Goal: Check status: Check status

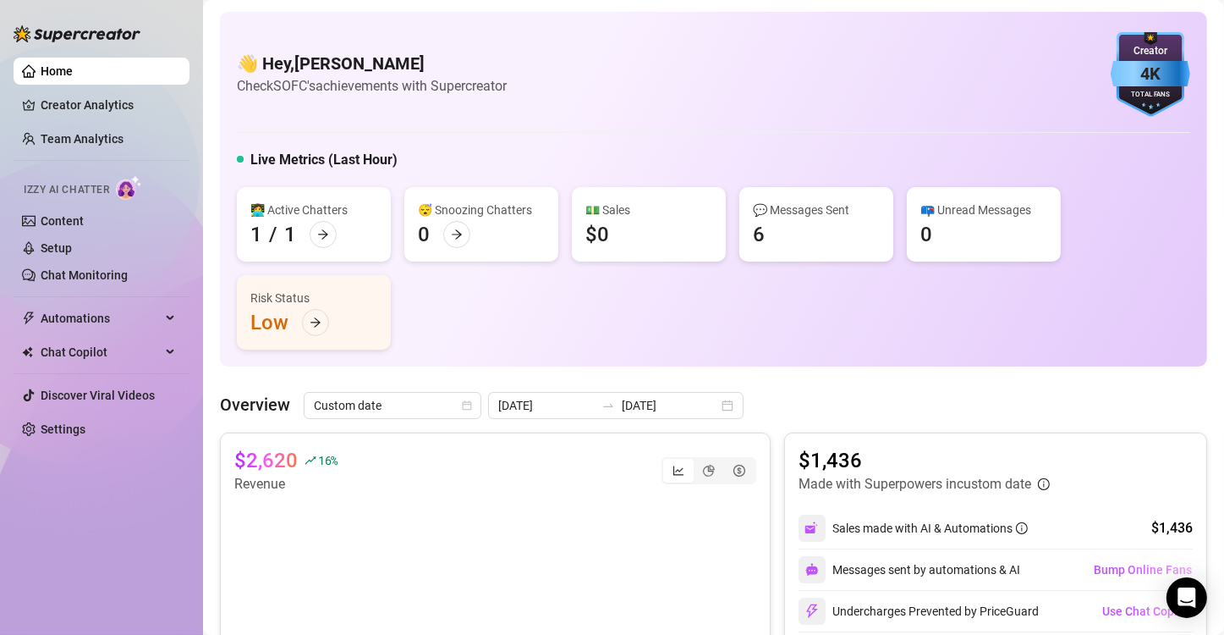
scroll to position [276, 0]
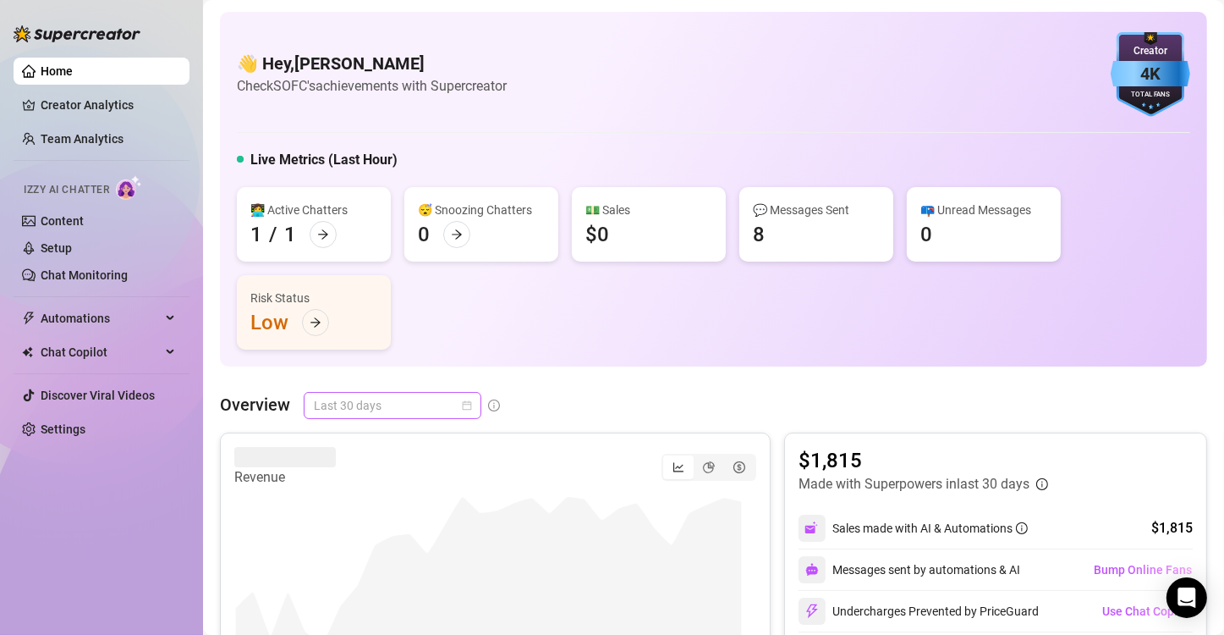
click at [456, 408] on span "Last 30 days" at bounding box center [392, 405] width 157 height 25
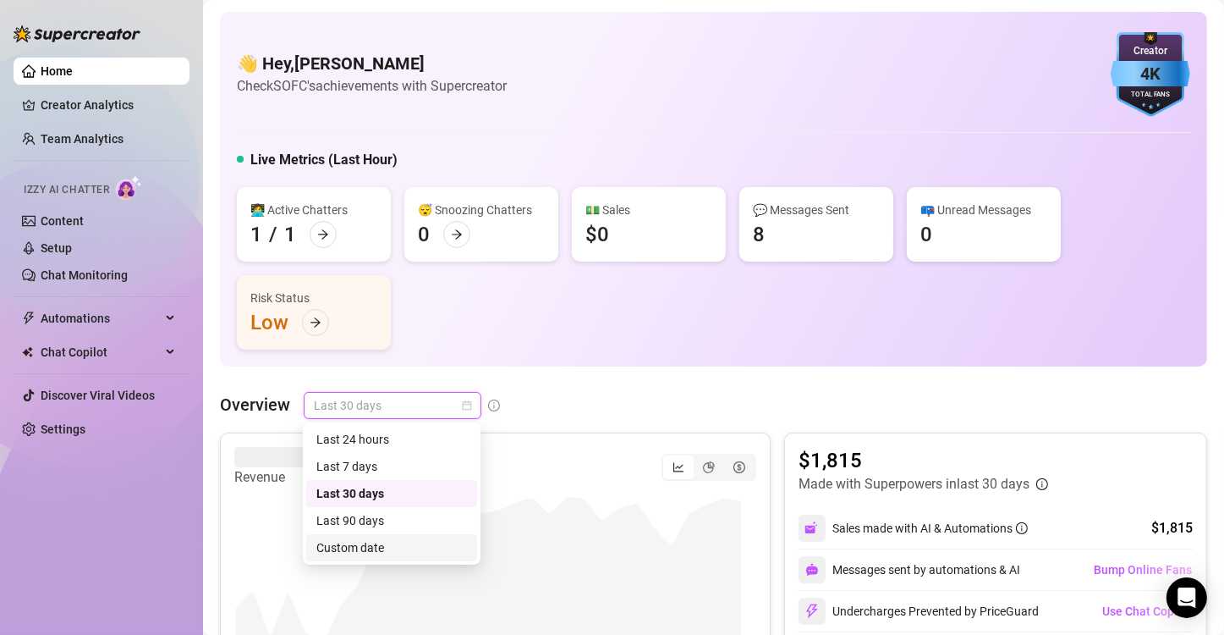
click at [417, 553] on div "Custom date" at bounding box center [391, 547] width 151 height 19
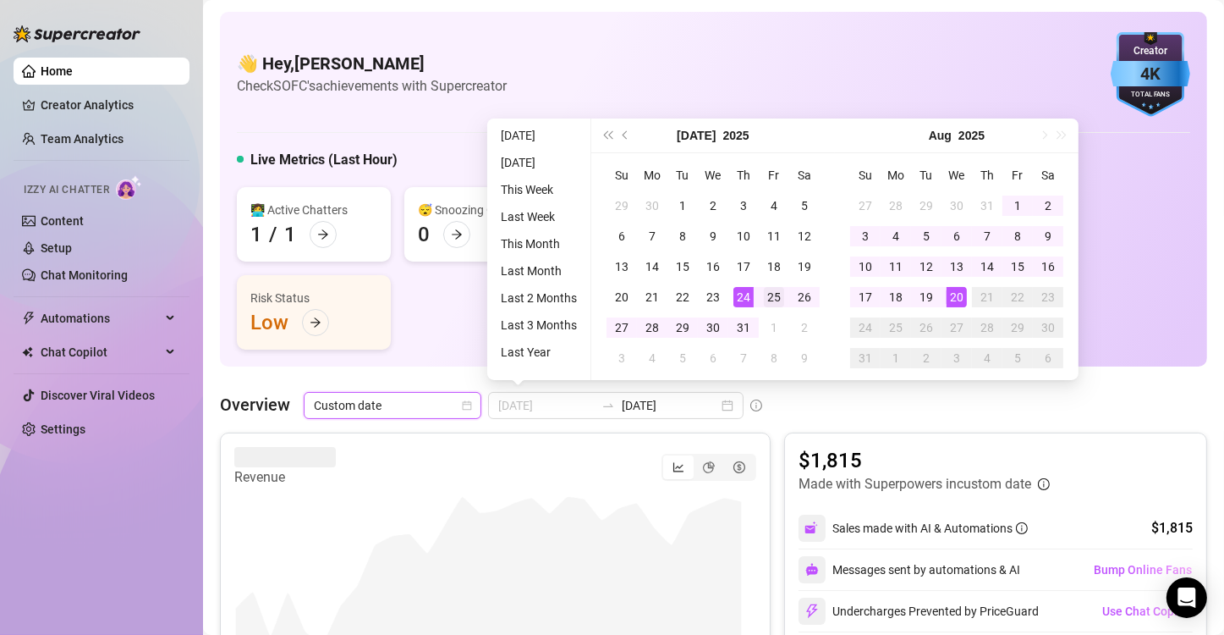
type input "[DATE]"
click at [767, 291] on div "25" at bounding box center [774, 297] width 20 height 20
type input "2025-08-20"
click at [960, 294] on div "20" at bounding box center [957, 297] width 20 height 20
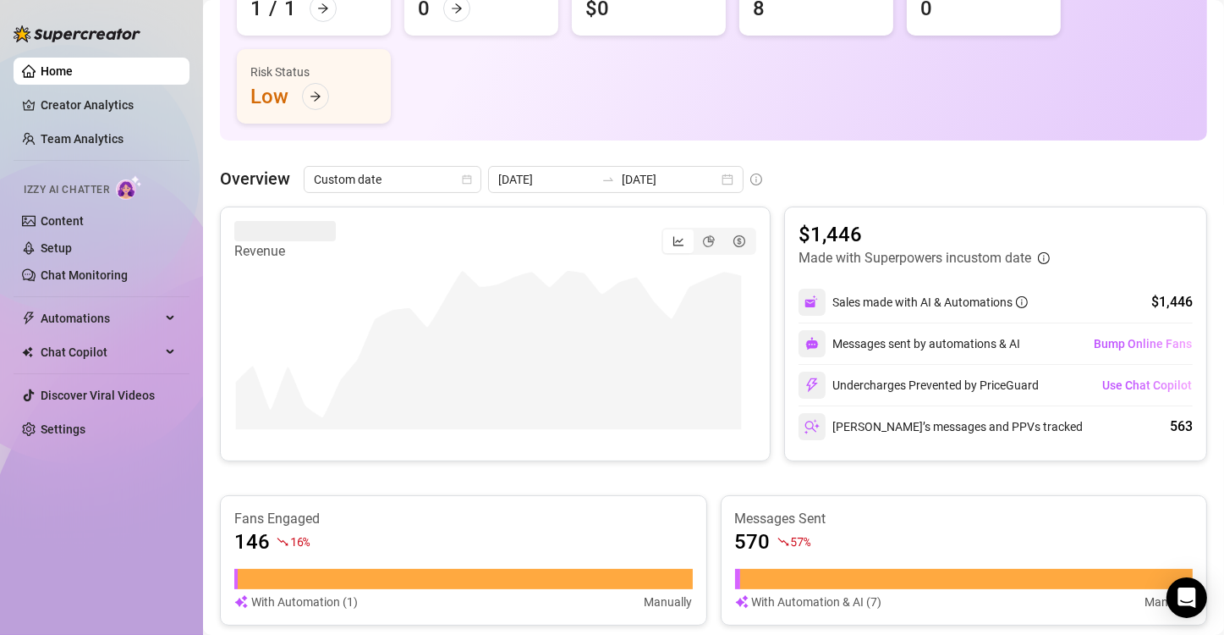
scroll to position [221, 0]
